Goal: Task Accomplishment & Management: Use online tool/utility

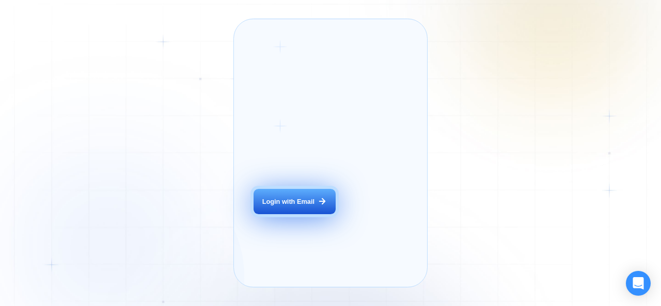
click at [296, 207] on div "Login with Email" at bounding box center [288, 201] width 52 height 9
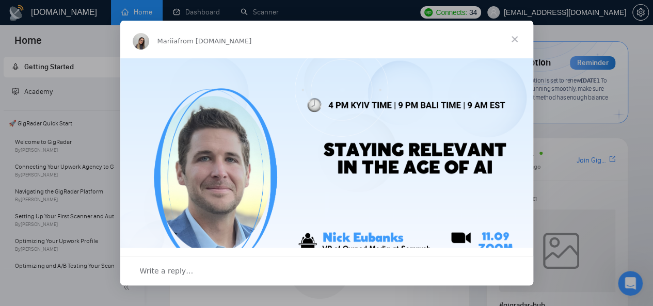
click at [251, 233] on img "Intercom messenger" at bounding box center [326, 174] width 413 height 233
click at [251, 234] on img "Intercom messenger" at bounding box center [326, 174] width 413 height 233
click at [514, 39] on span "Close" at bounding box center [514, 39] width 37 height 37
